Goal: Task Accomplishment & Management: Use online tool/utility

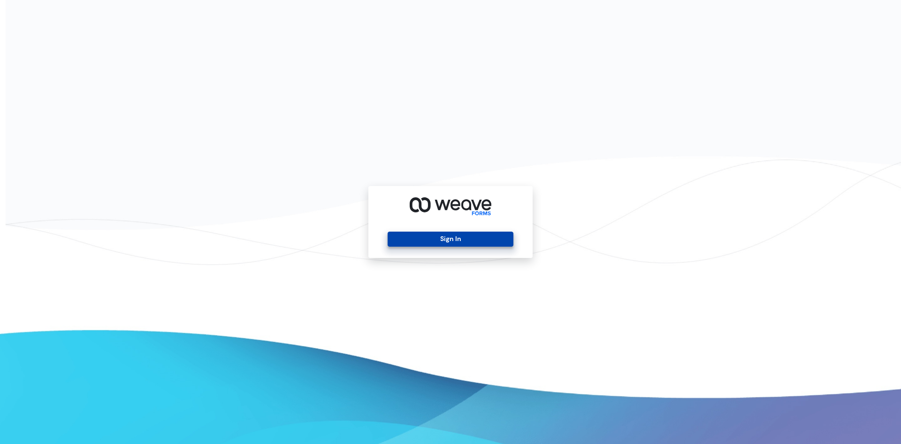
click at [455, 236] on button "Sign In" at bounding box center [450, 238] width 125 height 15
click at [415, 234] on button "Sign In" at bounding box center [450, 238] width 125 height 15
